Goal: Task Accomplishment & Management: Manage account settings

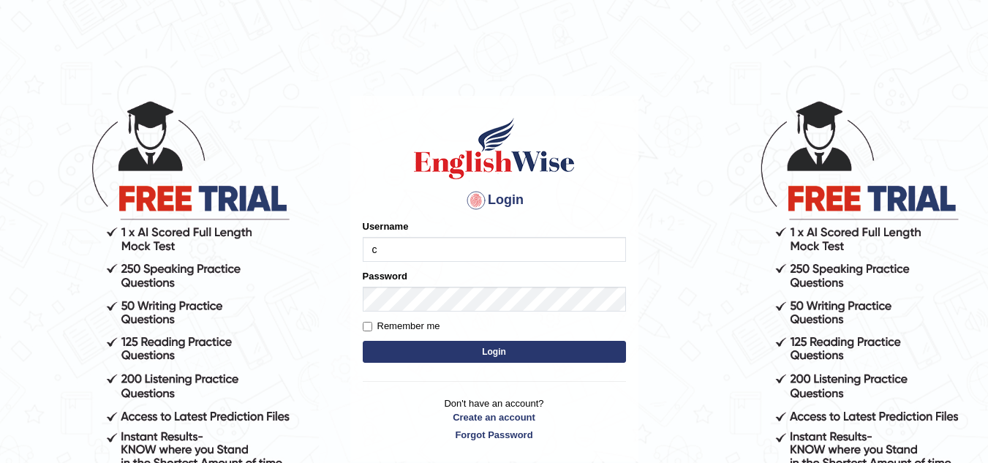
type input "Chimi26"
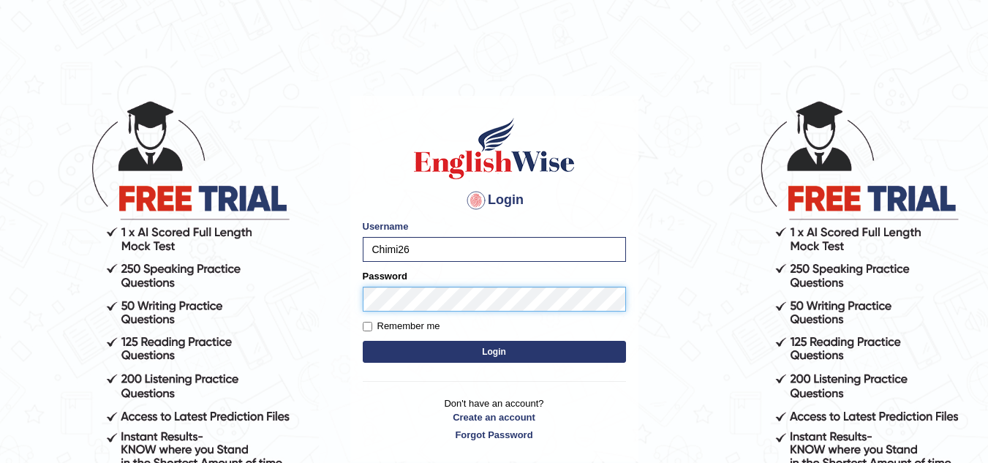
click at [363, 341] on button "Login" at bounding box center [494, 352] width 263 height 22
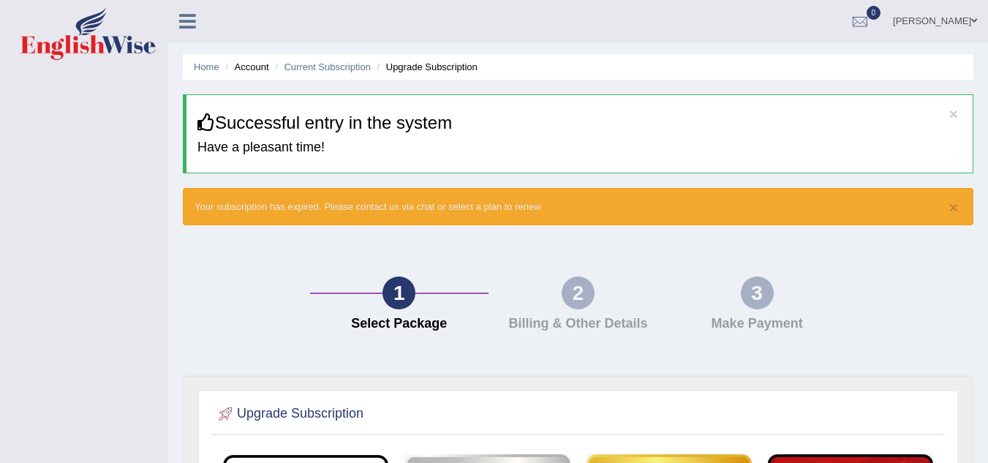
click at [963, 21] on link "Chimi Wangmo" at bounding box center [935, 19] width 106 height 38
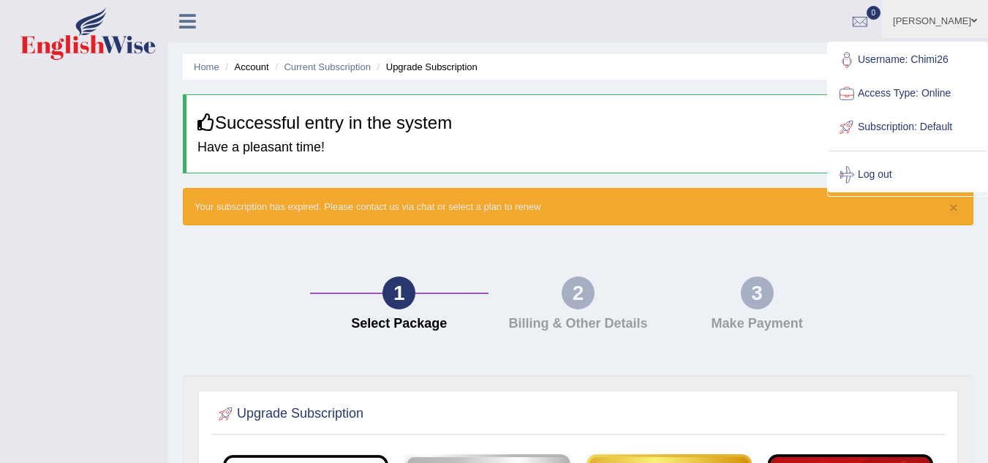
click at [861, 59] on link "Username: Chimi26" at bounding box center [908, 60] width 158 height 34
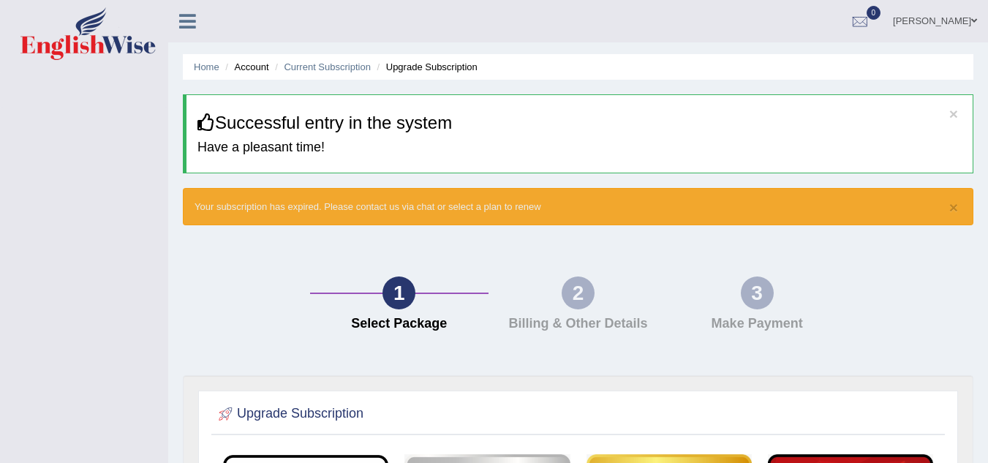
click at [181, 20] on icon at bounding box center [187, 21] width 17 height 19
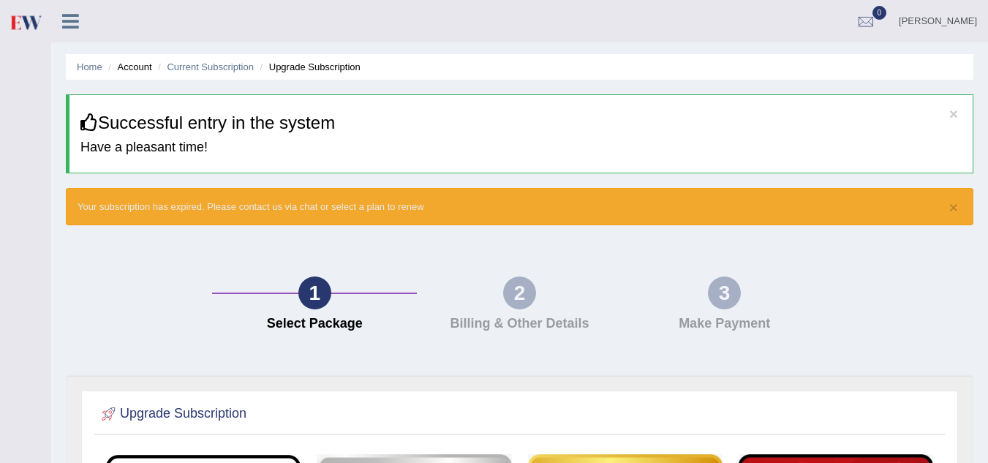
click at [72, 23] on icon at bounding box center [70, 21] width 17 height 19
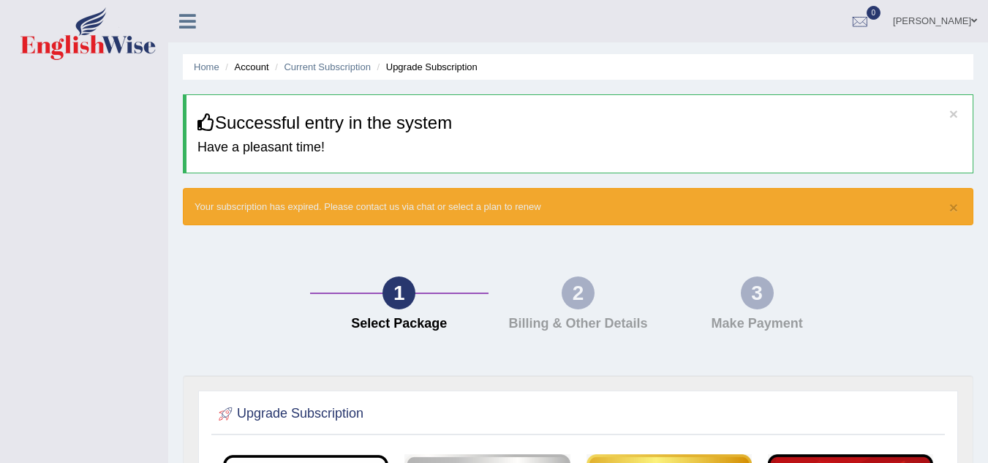
click at [963, 20] on link "Chimi Wangmo" at bounding box center [935, 19] width 106 height 38
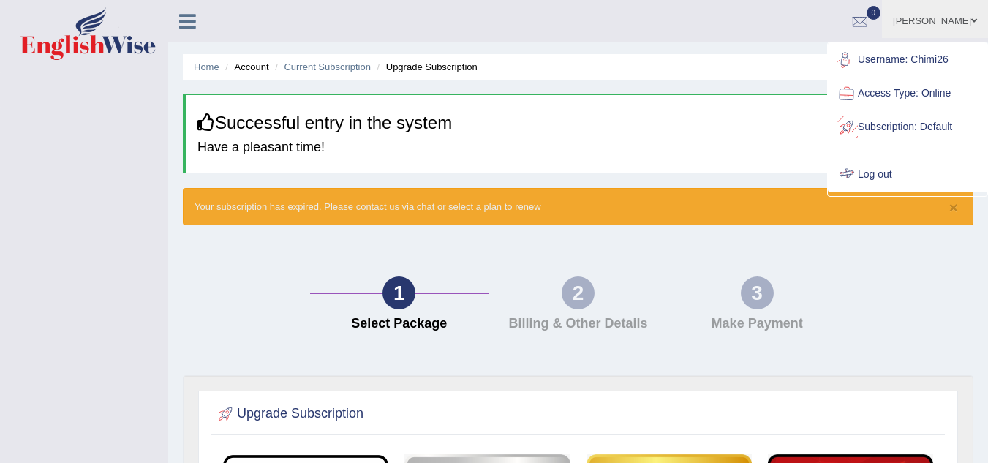
click at [881, 170] on link "Log out" at bounding box center [908, 175] width 158 height 34
